Goal: Task Accomplishment & Management: Manage account settings

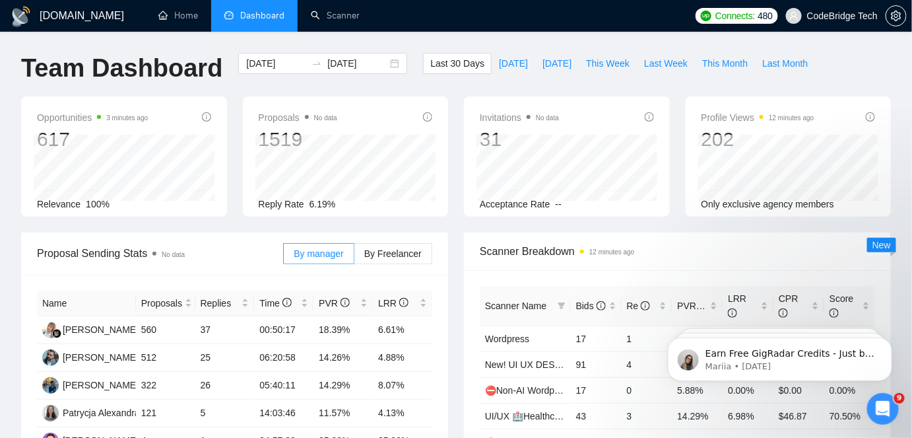
click at [538, 78] on div "Last 30 Days [DATE] [DATE] This Week Last Week This Month Last Month" at bounding box center [619, 75] width 408 height 44
click at [543, 58] on span "[DATE]" at bounding box center [557, 63] width 29 height 15
type input "[DATE]"
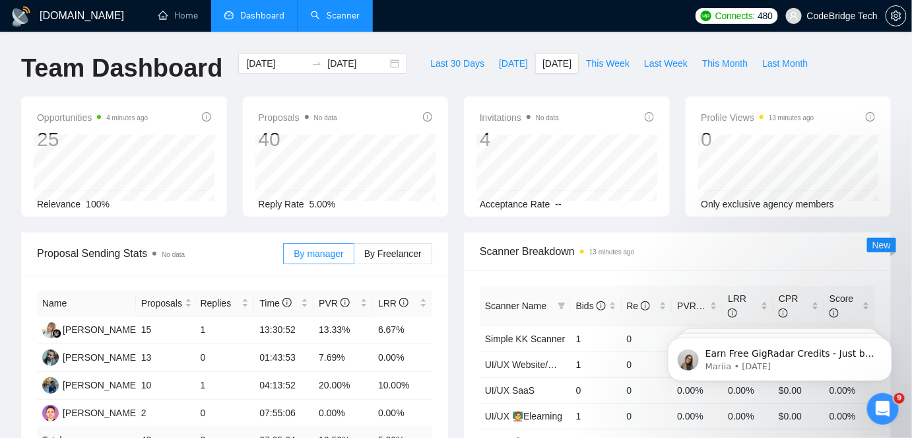
click at [358, 15] on link "Scanner" at bounding box center [335, 15] width 49 height 11
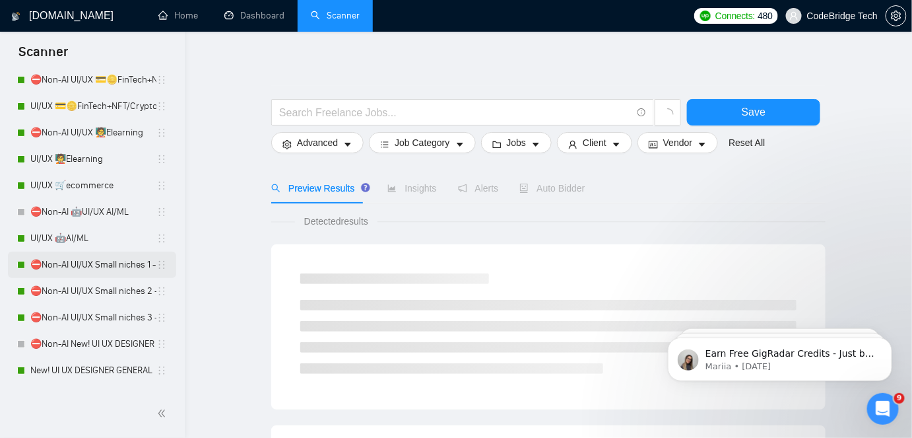
scroll to position [360, 0]
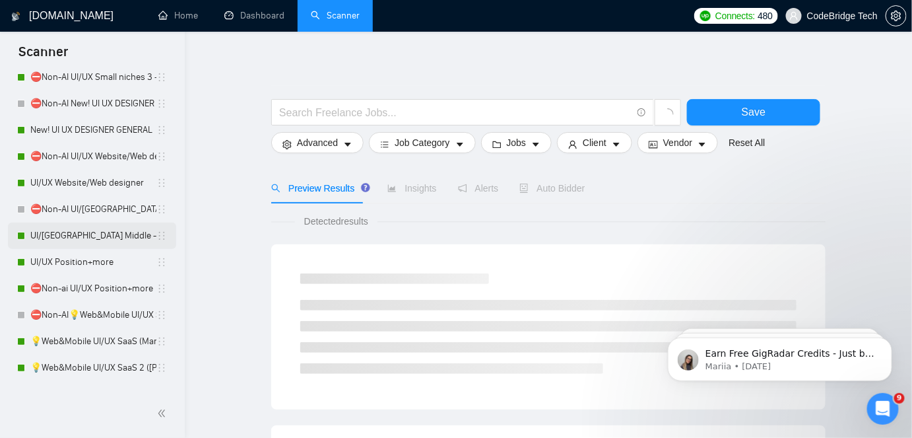
click at [86, 238] on link "UI/[GEOGRAPHIC_DATA] Middle - [GEOGRAPHIC_DATA], [GEOGRAPHIC_DATA], [GEOGRAPHIC…" at bounding box center [93, 235] width 126 height 26
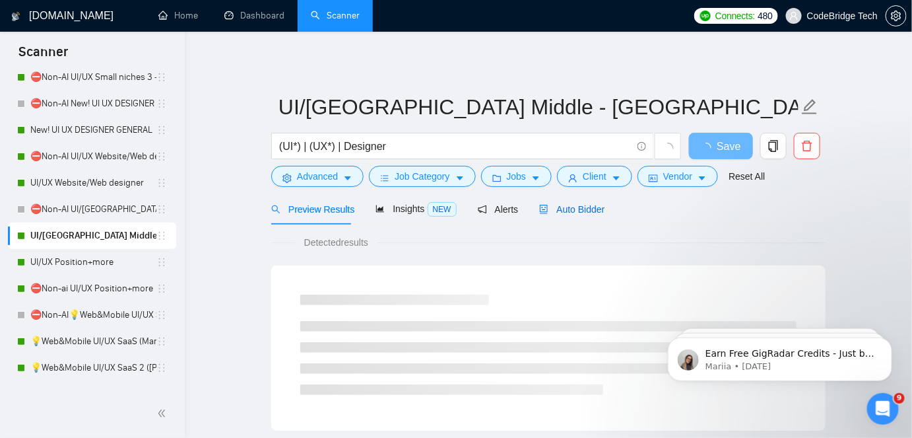
click at [565, 214] on span "Auto Bidder" at bounding box center [571, 209] width 65 height 11
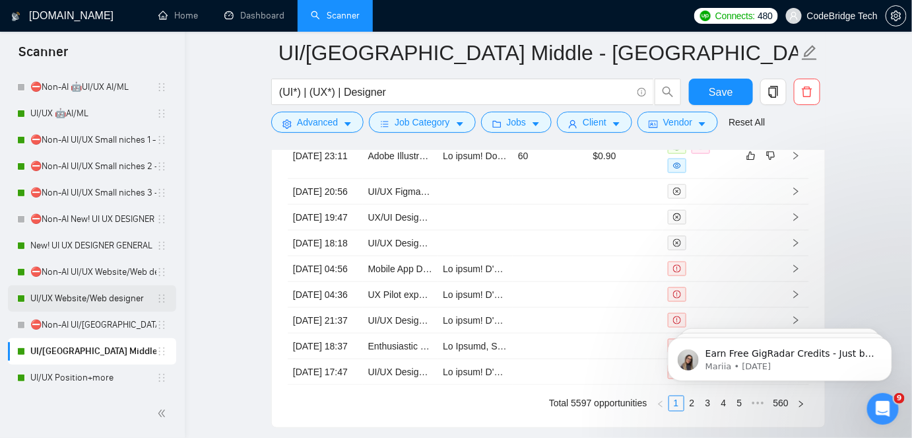
scroll to position [240, 0]
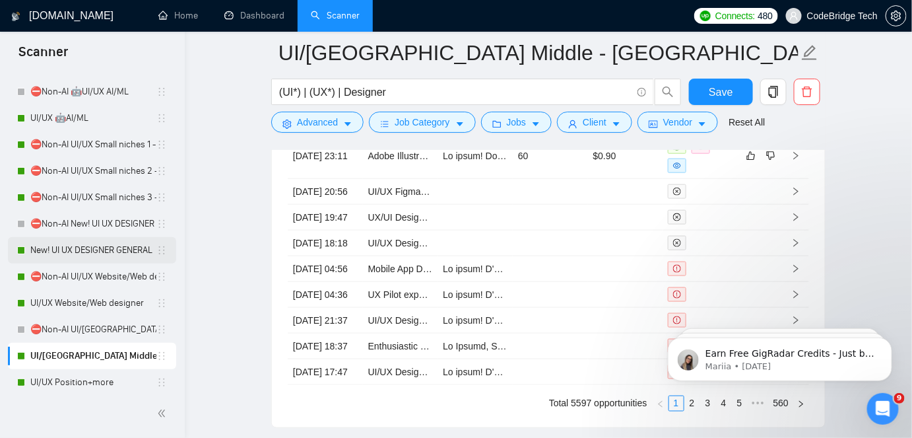
click at [96, 252] on link "New! UI UX DESIGNER GENERAL" at bounding box center [93, 250] width 126 height 26
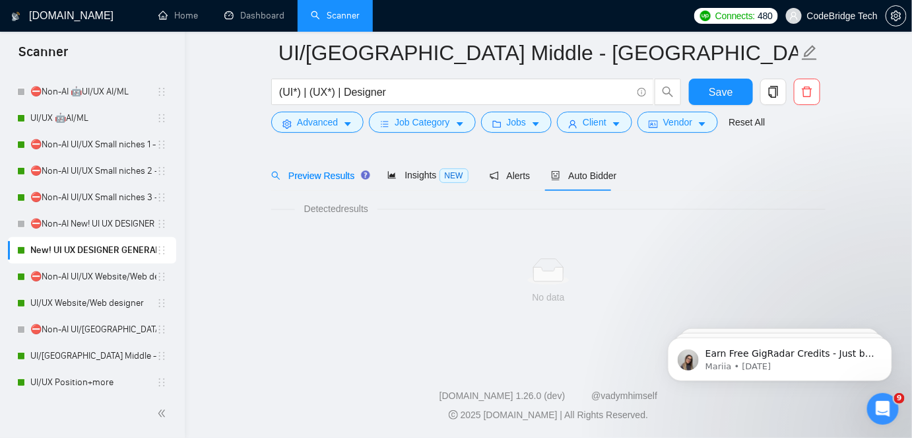
scroll to position [44, 0]
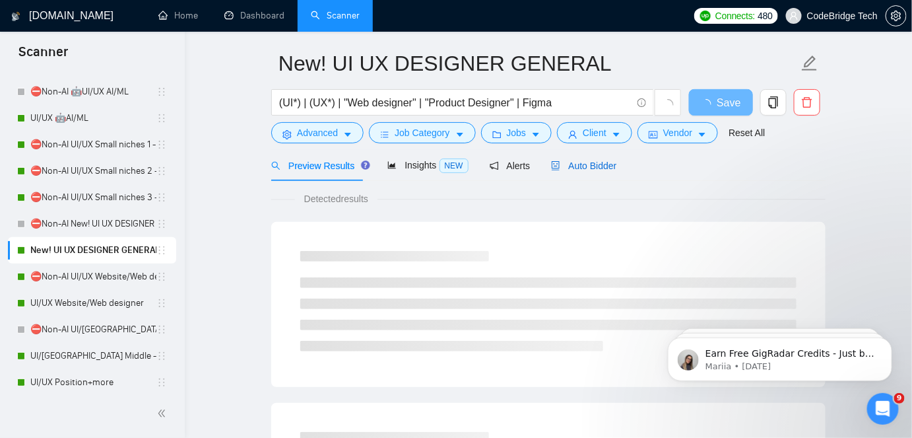
click at [599, 172] on div "Auto Bidder" at bounding box center [583, 165] width 65 height 15
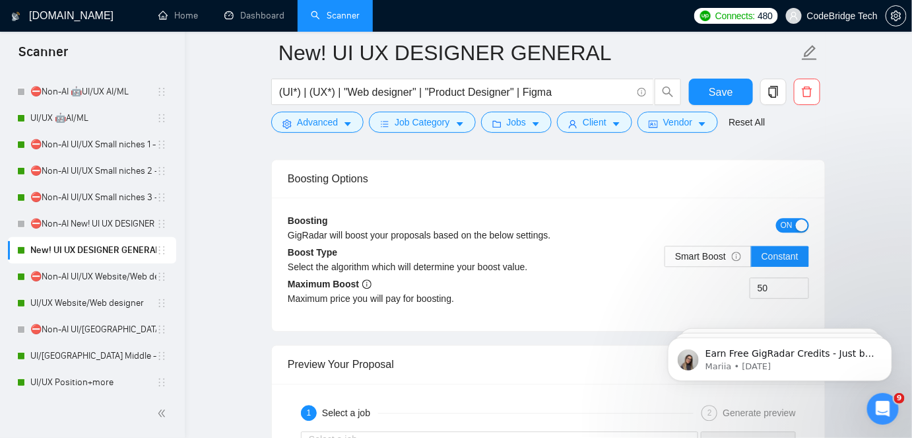
scroll to position [2708, 0]
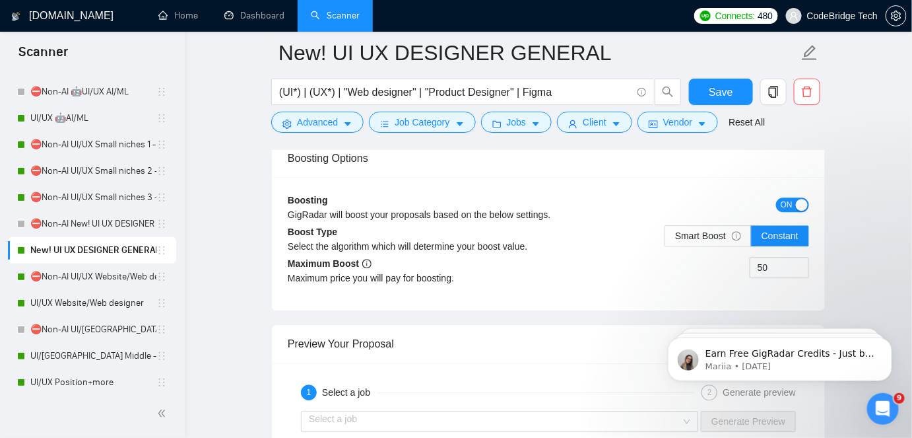
click at [782, 197] on span "ON" at bounding box center [787, 204] width 12 height 15
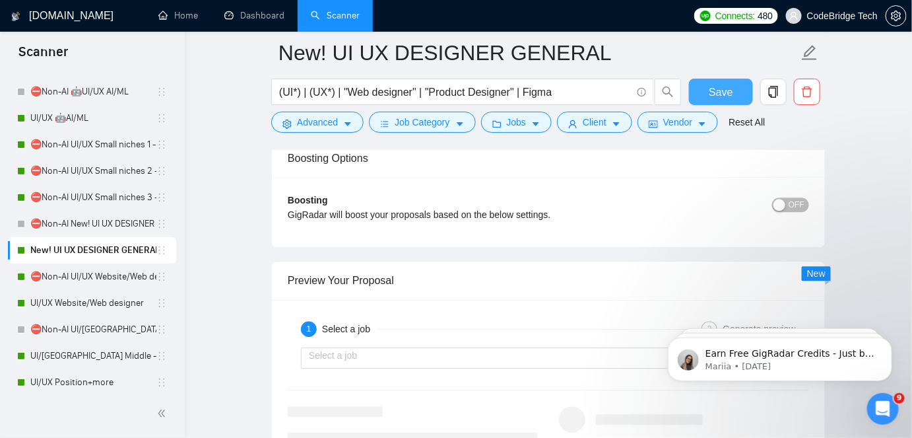
click at [714, 90] on span "Save" at bounding box center [721, 92] width 24 height 17
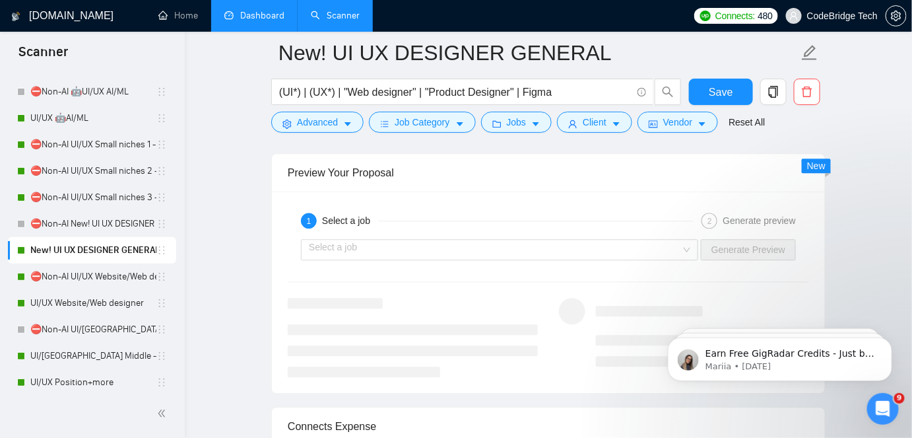
click at [273, 13] on link "Dashboard" at bounding box center [254, 15] width 60 height 11
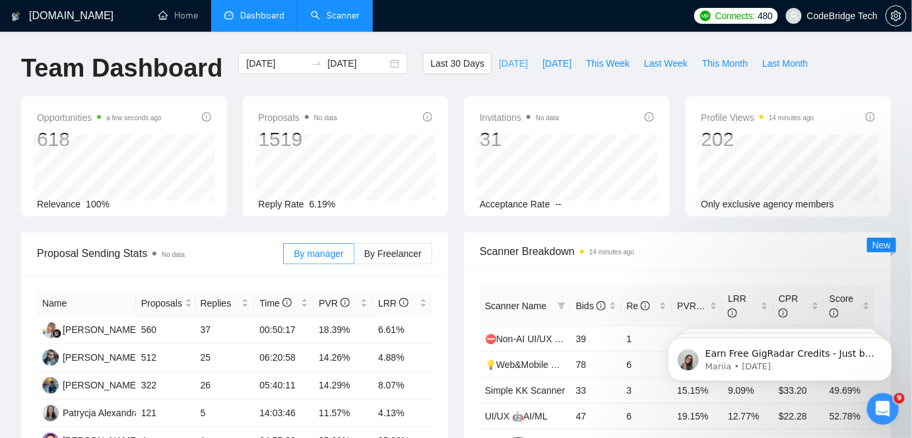
click at [499, 58] on span "[DATE]" at bounding box center [513, 63] width 29 height 15
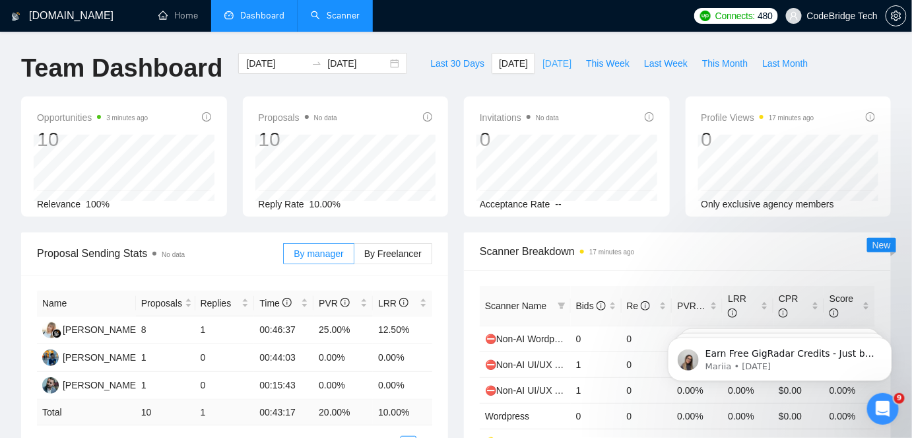
click at [561, 58] on span "[DATE]" at bounding box center [557, 63] width 29 height 15
type input "[DATE]"
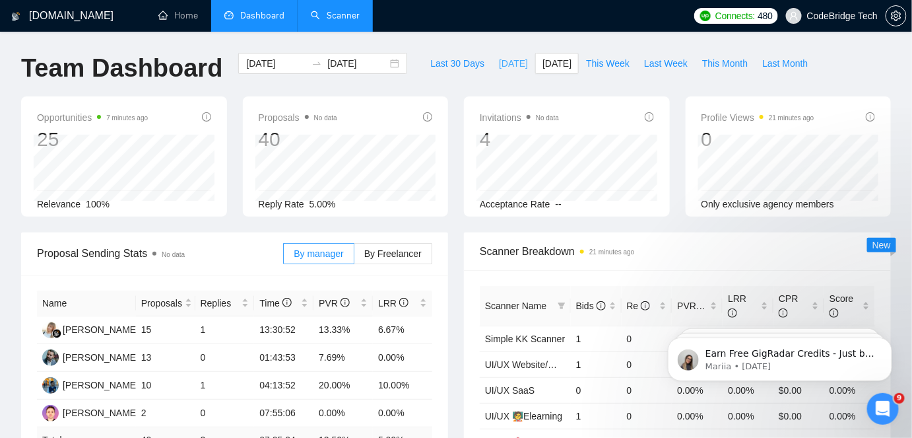
click at [499, 67] on span "[DATE]" at bounding box center [513, 63] width 29 height 15
type input "[DATE]"
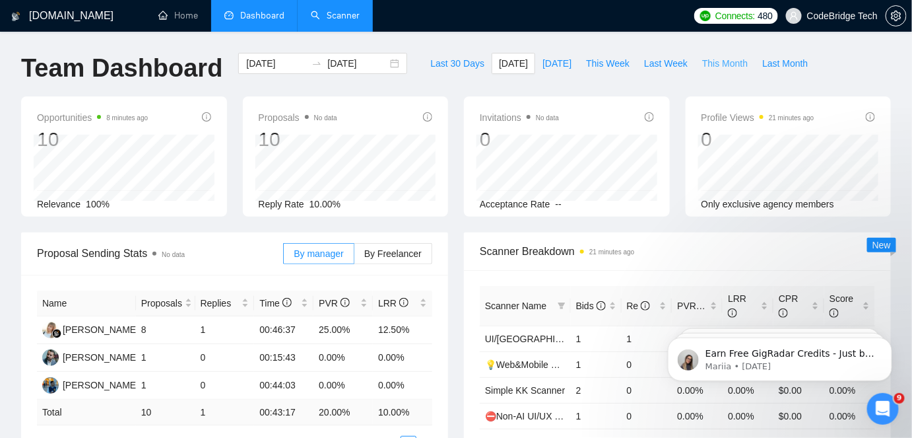
click at [702, 66] on span "This Month" at bounding box center [725, 63] width 46 height 15
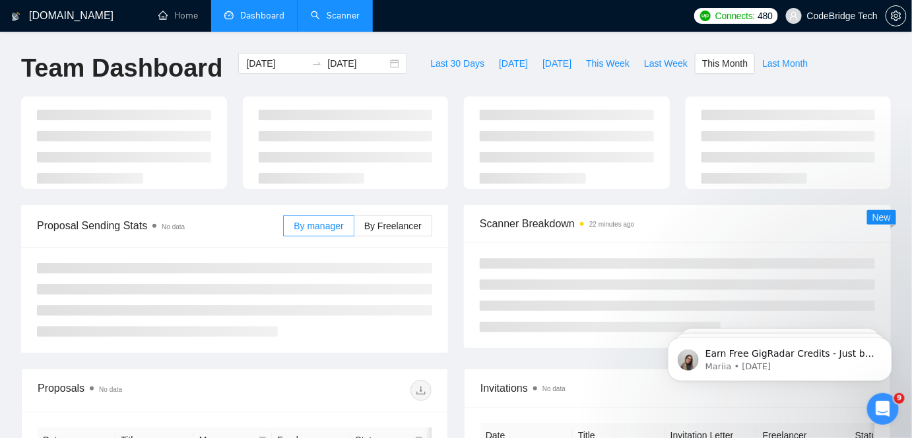
type input "[DATE]"
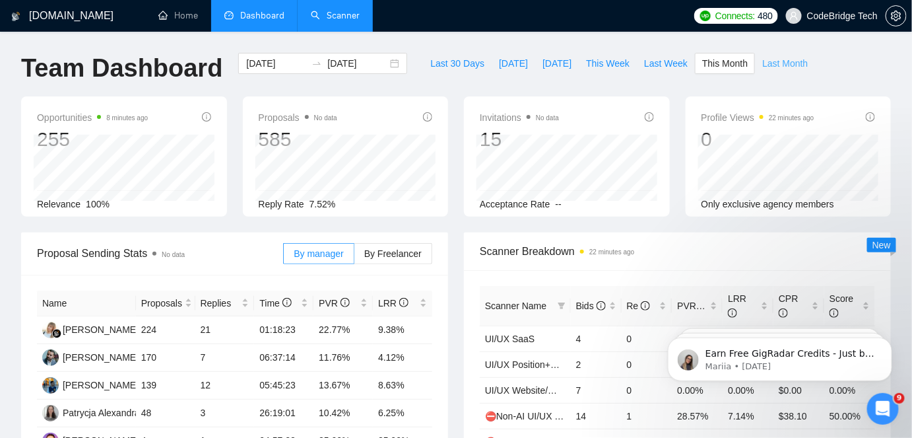
click at [772, 63] on span "Last Month" at bounding box center [786, 63] width 46 height 15
type input "[DATE]"
click at [702, 62] on span "This Month" at bounding box center [725, 63] width 46 height 15
type input "[DATE]"
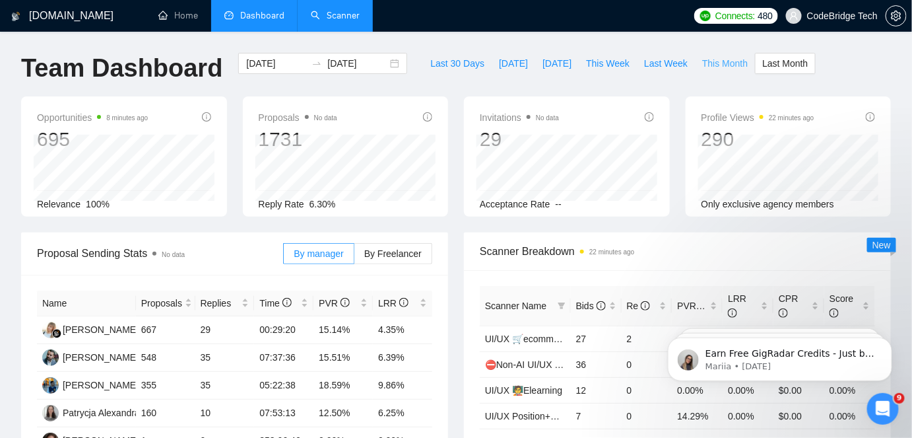
type input "[DATE]"
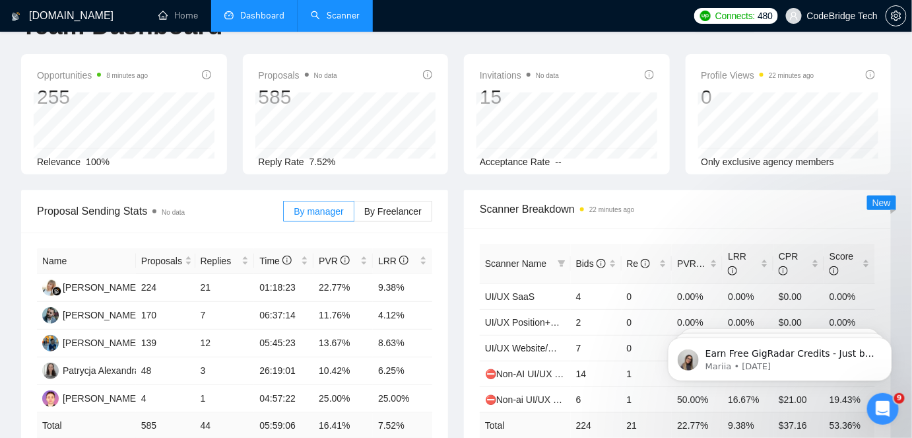
scroll to position [59, 0]
